Goal: Information Seeking & Learning: Check status

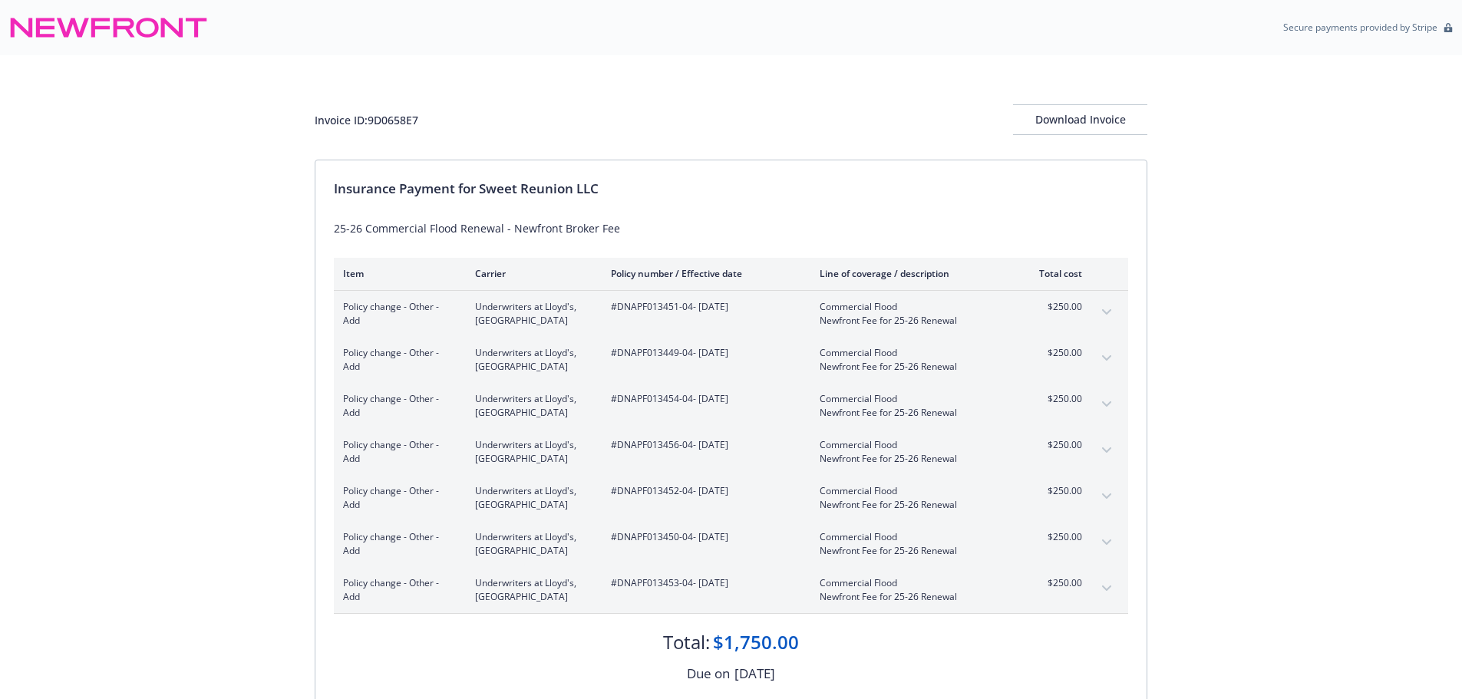
click at [1110, 311] on icon "expand content" at bounding box center [1106, 311] width 9 height 5
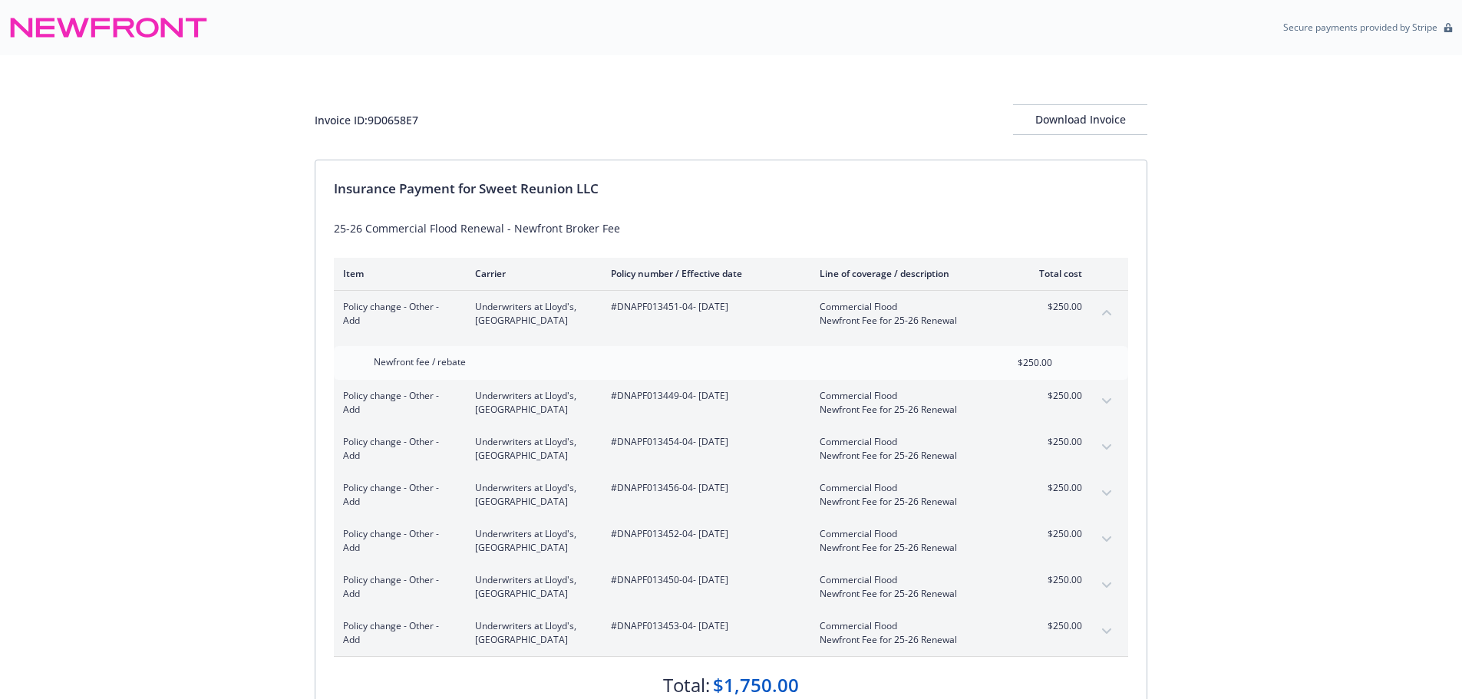
click at [1110, 401] on icon "expand content" at bounding box center [1106, 400] width 9 height 5
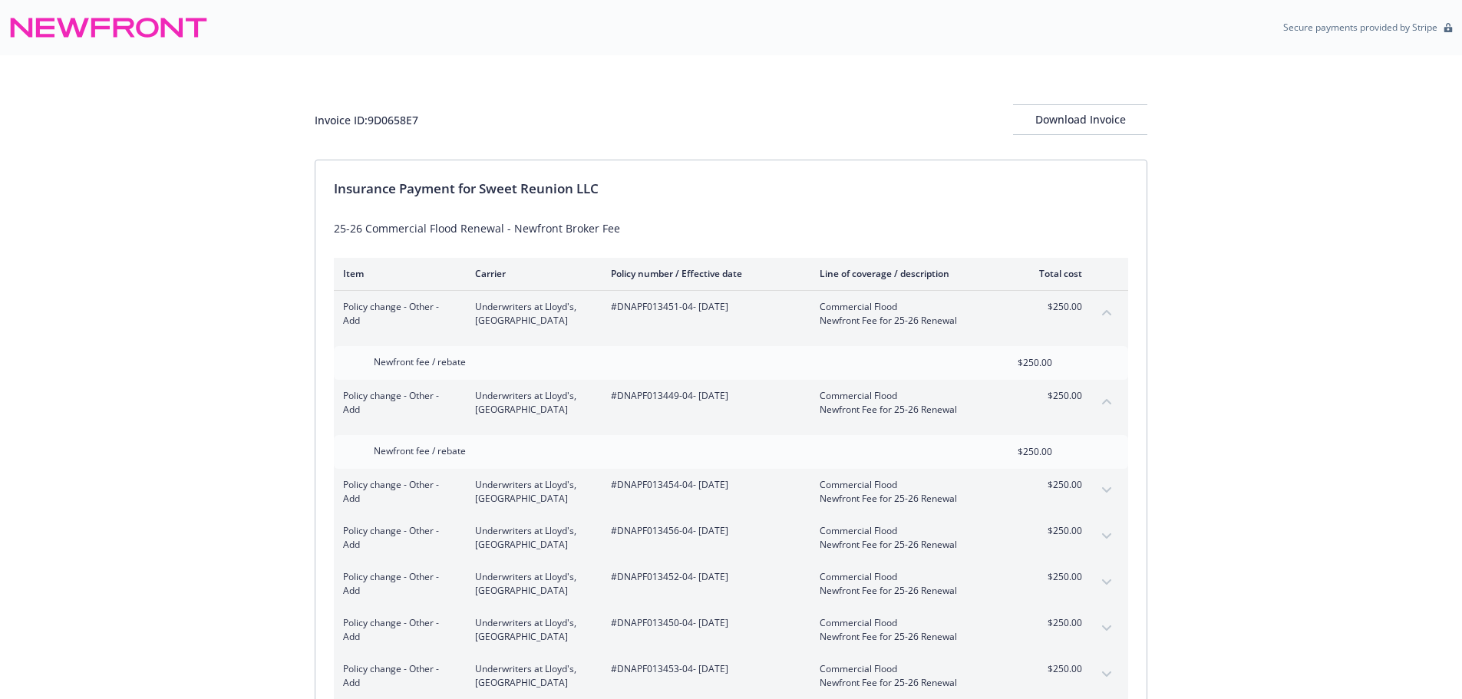
click at [1106, 492] on icon "expand content" at bounding box center [1106, 489] width 9 height 5
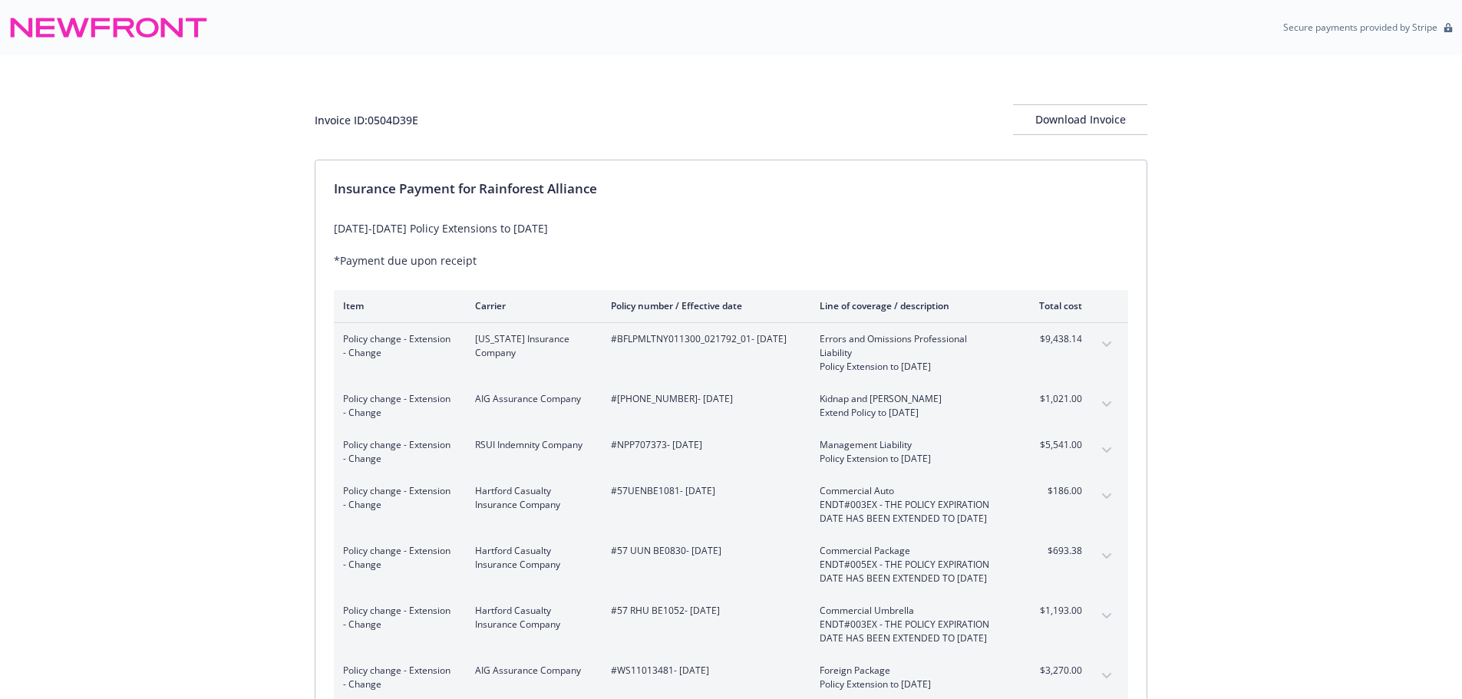
click at [394, 117] on div "Invoice ID: 0504D39E" at bounding box center [367, 120] width 104 height 16
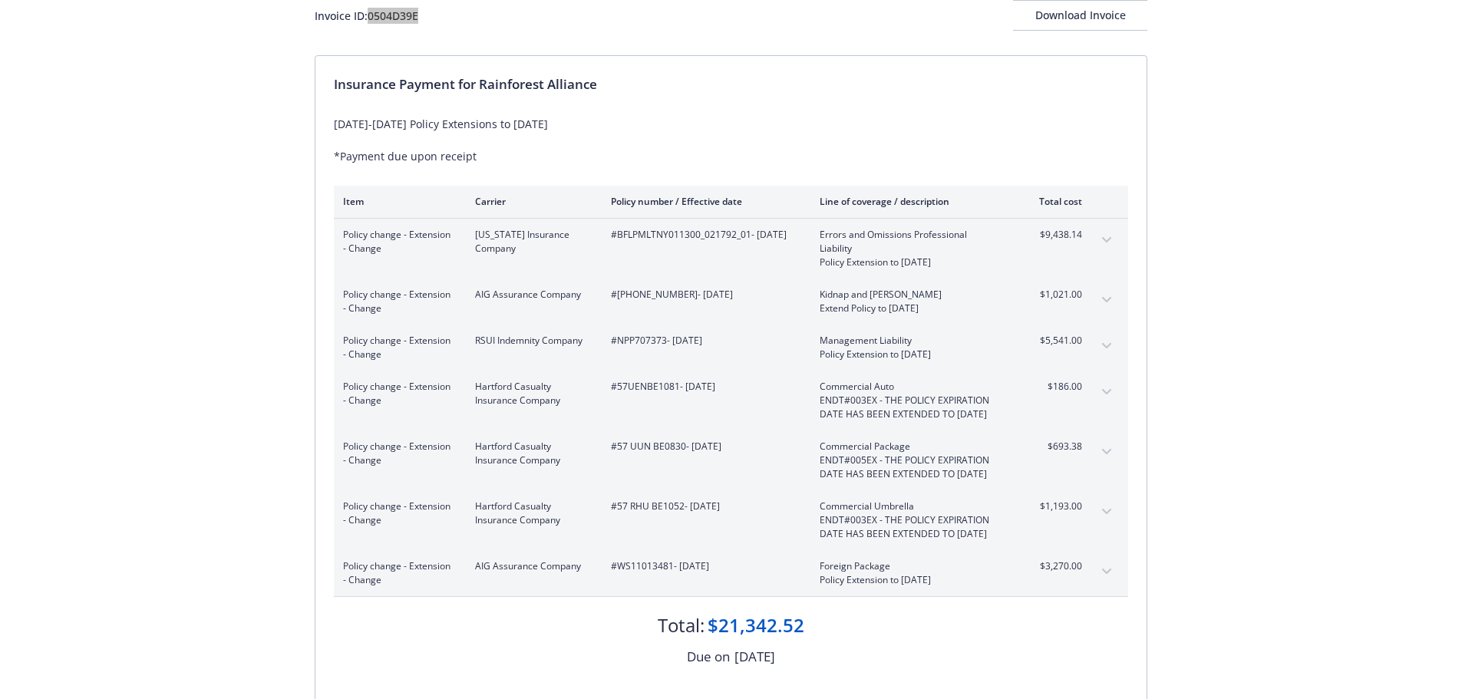
scroll to position [246, 0]
